Goal: Complete application form: Complete application form

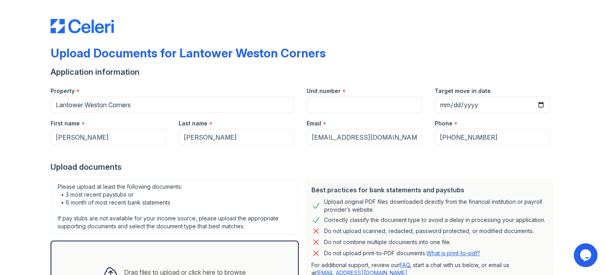
scroll to position [77, 0]
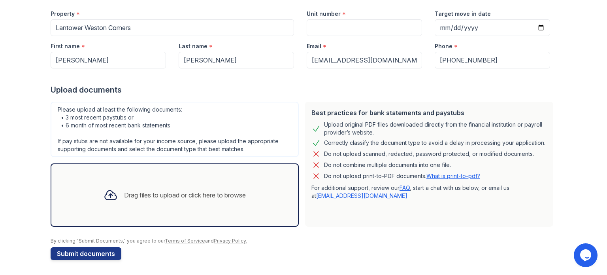
drag, startPoint x: 366, startPoint y: 238, endPoint x: 314, endPoint y: 233, distance: 52.0
click at [314, 233] on div at bounding box center [304, 233] width 506 height 8
click at [158, 189] on div "Drag files to upload or click here to browse" at bounding box center [174, 194] width 155 height 27
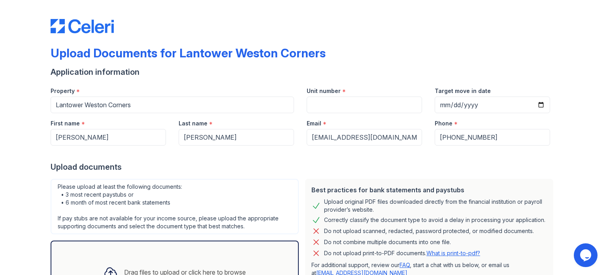
scroll to position [92, 0]
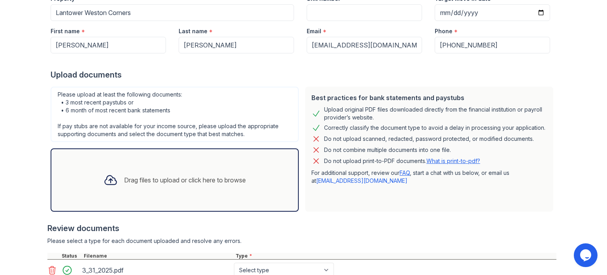
click at [174, 177] on div "Drag files to upload or click here to browse" at bounding box center [185, 179] width 122 height 9
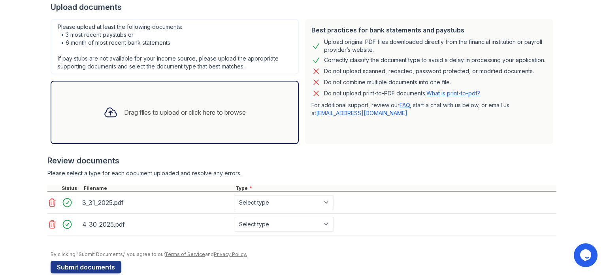
scroll to position [172, 0]
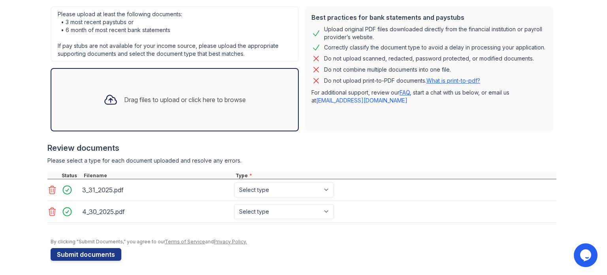
click at [185, 77] on div "Drag files to upload or click here to browse" at bounding box center [175, 99] width 248 height 63
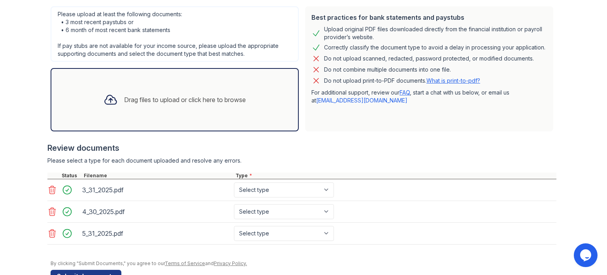
click at [220, 98] on div "Drag files to upload or click here to browse" at bounding box center [185, 99] width 122 height 9
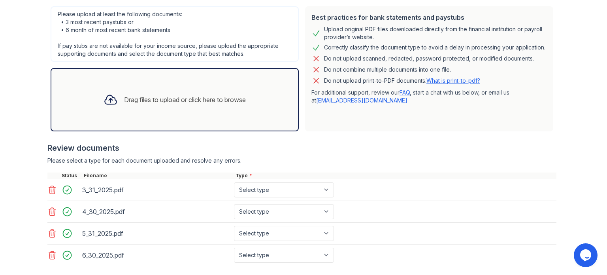
click at [188, 98] on div "Drag files to upload or click here to browse" at bounding box center [185, 99] width 122 height 9
click at [197, 98] on div "Drag files to upload or click here to browse" at bounding box center [185, 99] width 122 height 9
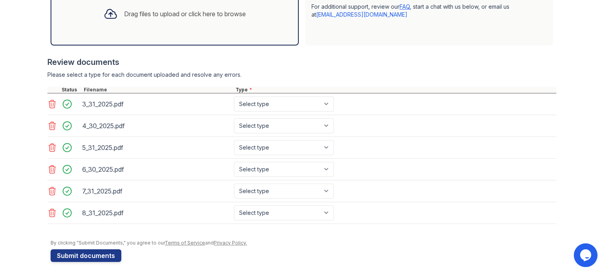
scroll to position [258, 0]
click at [99, 251] on button "Submit documents" at bounding box center [86, 254] width 71 height 13
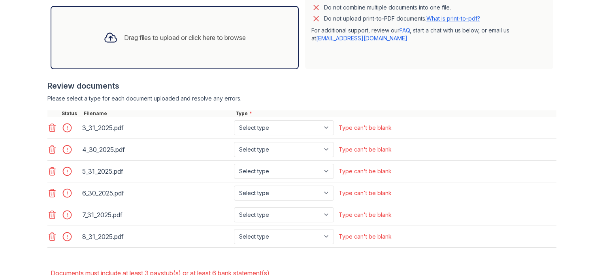
scroll to position [276, 0]
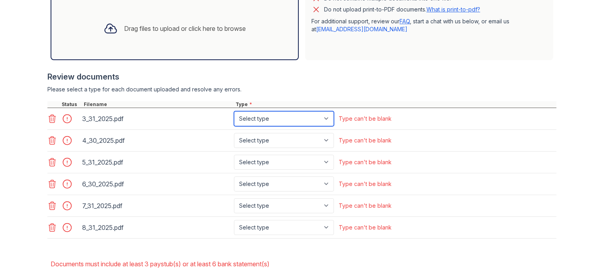
click at [323, 120] on select "Select type Paystub Bank Statement Offer Letter Tax Documents Benefit Award Let…" at bounding box center [284, 118] width 100 height 15
select select "bank_statement"
click at [234, 111] on select "Select type Paystub Bank Statement Offer Letter Tax Documents Benefit Award Let…" at bounding box center [284, 118] width 100 height 15
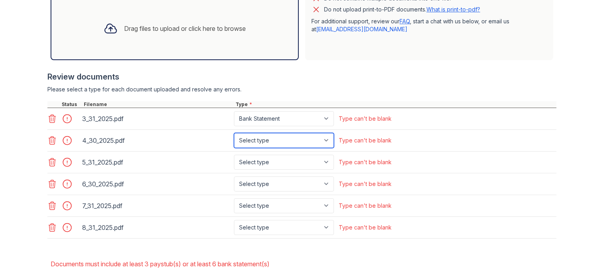
click at [327, 140] on select "Select type Paystub Bank Statement Offer Letter Tax Documents Benefit Award Let…" at bounding box center [284, 140] width 100 height 15
select select "bank_statement"
click at [234, 133] on select "Select type Paystub Bank Statement Offer Letter Tax Documents Benefit Award Let…" at bounding box center [284, 140] width 100 height 15
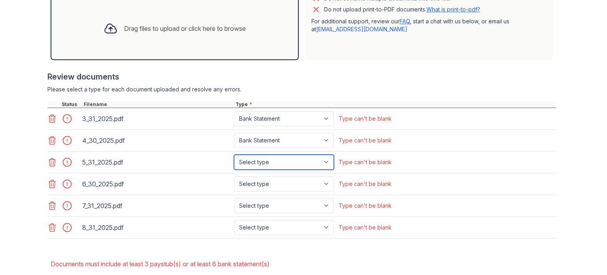
click at [326, 162] on select "Select type Paystub Bank Statement Offer Letter Tax Documents Benefit Award Let…" at bounding box center [284, 161] width 100 height 15
select select "bank_statement"
click at [234, 154] on select "Select type Paystub Bank Statement Offer Letter Tax Documents Benefit Award Let…" at bounding box center [284, 161] width 100 height 15
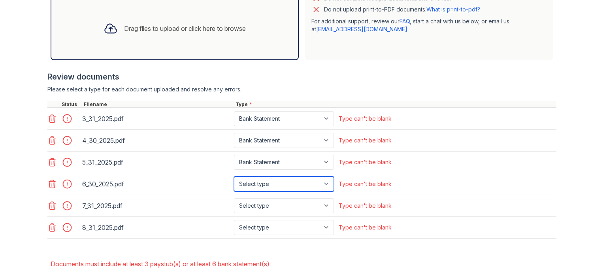
click at [325, 180] on select "Select type Paystub Bank Statement Offer Letter Tax Documents Benefit Award Let…" at bounding box center [284, 183] width 100 height 15
select select "bank_statement"
click at [234, 176] on select "Select type Paystub Bank Statement Offer Letter Tax Documents Benefit Award Let…" at bounding box center [284, 183] width 100 height 15
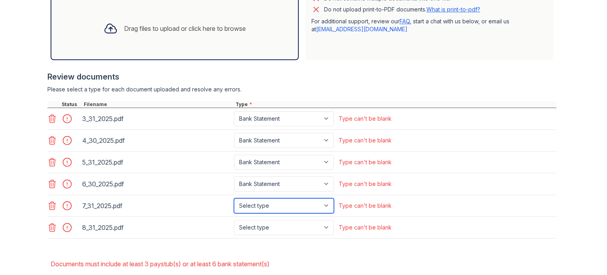
click at [325, 206] on select "Select type Paystub Bank Statement Offer Letter Tax Documents Benefit Award Let…" at bounding box center [284, 205] width 100 height 15
select select "bank_statement"
click at [234, 198] on select "Select type Paystub Bank Statement Offer Letter Tax Documents Benefit Award Let…" at bounding box center [284, 205] width 100 height 15
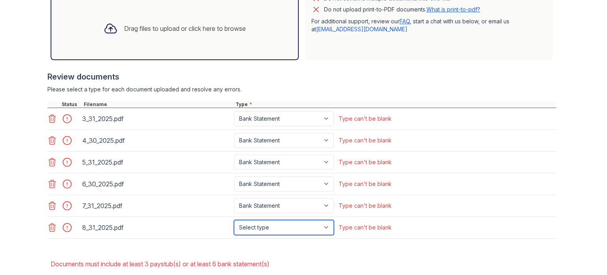
click at [325, 224] on select "Select type Paystub Bank Statement Offer Letter Tax Documents Benefit Award Let…" at bounding box center [284, 227] width 100 height 15
select select "bank_statement"
click at [234, 220] on select "Select type Paystub Bank Statement Offer Letter Tax Documents Benefit Award Let…" at bounding box center [284, 227] width 100 height 15
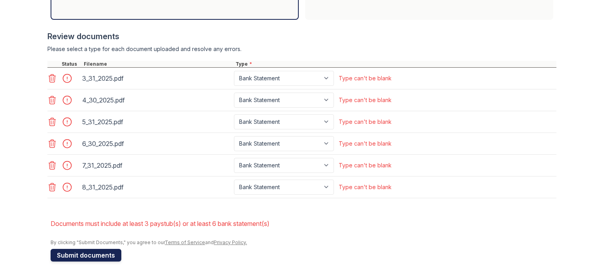
click at [103, 250] on button "Submit documents" at bounding box center [86, 254] width 71 height 13
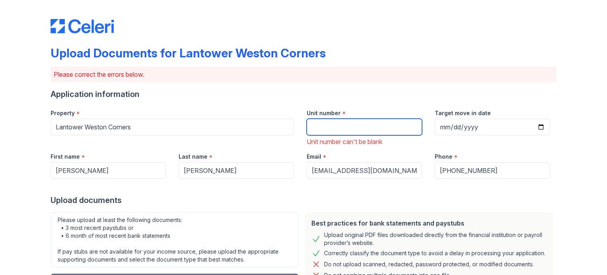
click at [321, 123] on input "Unit number" at bounding box center [363, 126] width 115 height 17
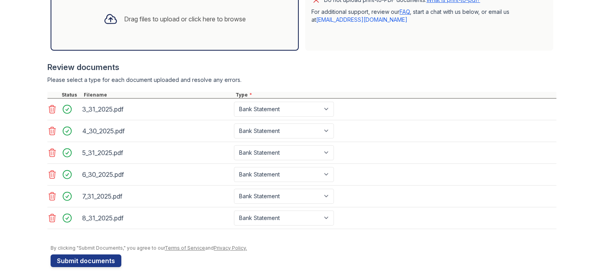
scroll to position [291, 0]
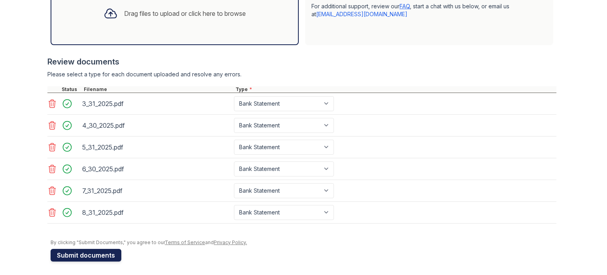
type input "6335"
click at [73, 252] on button "Submit documents" at bounding box center [86, 254] width 71 height 13
